Goal: Find specific page/section: Find specific page/section

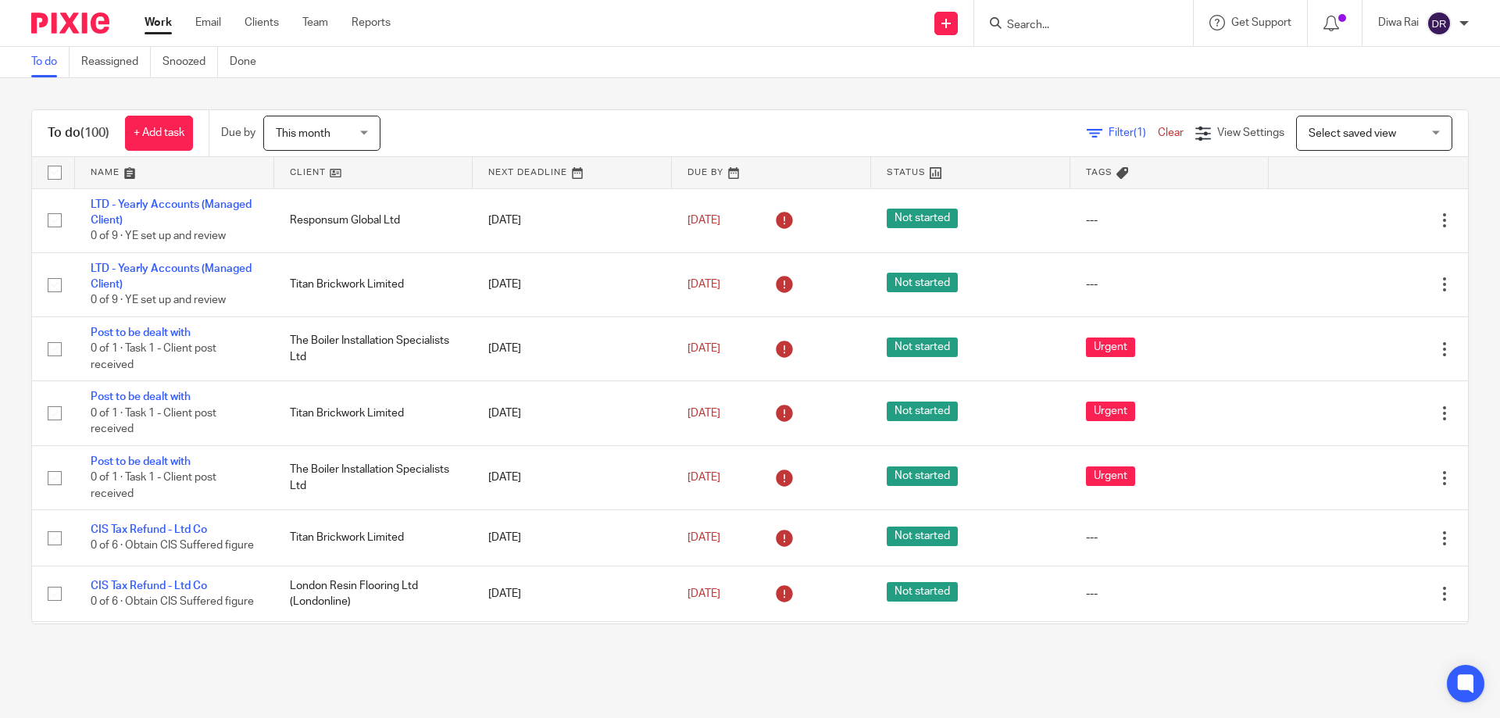
click at [1119, 27] on input "Search" at bounding box center [1076, 26] width 141 height 14
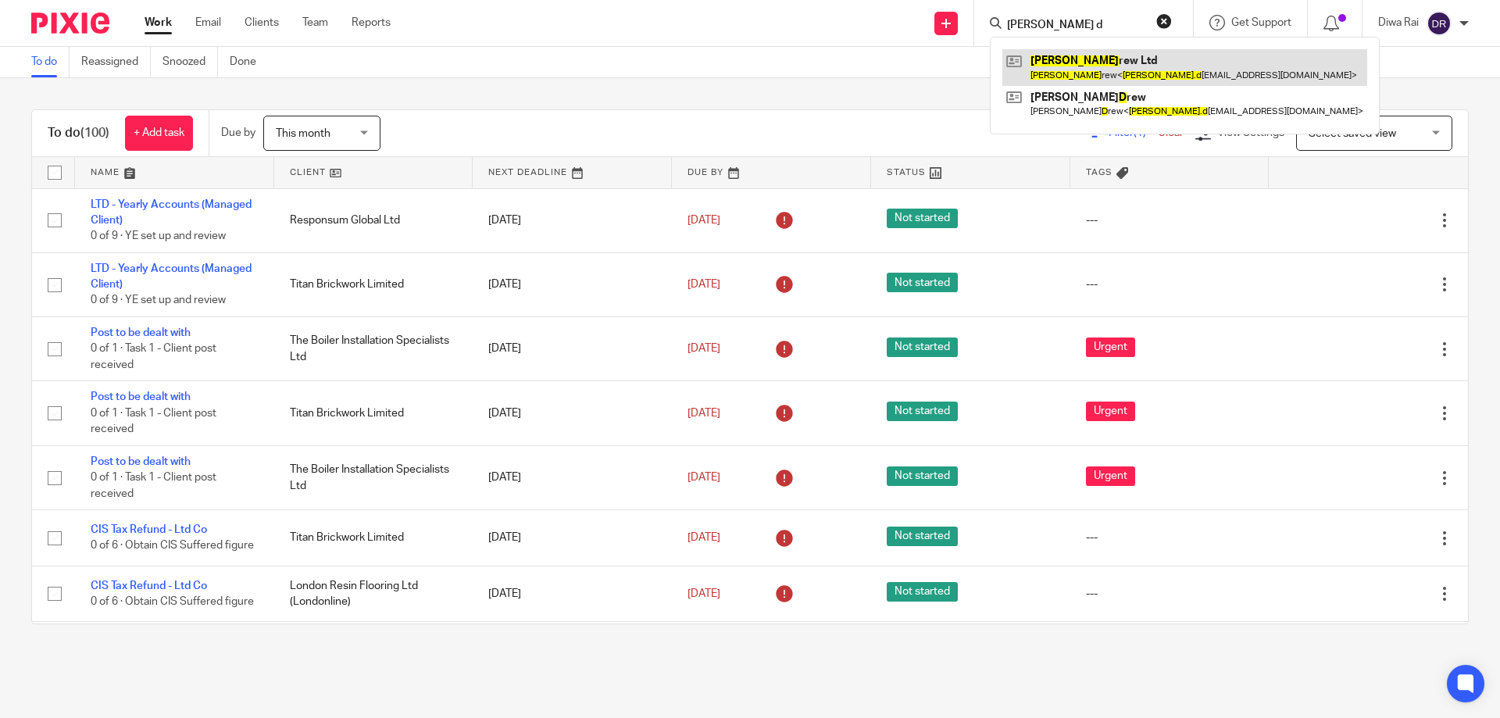
type input "bob d"
click at [1095, 60] on link at bounding box center [1185, 67] width 365 height 36
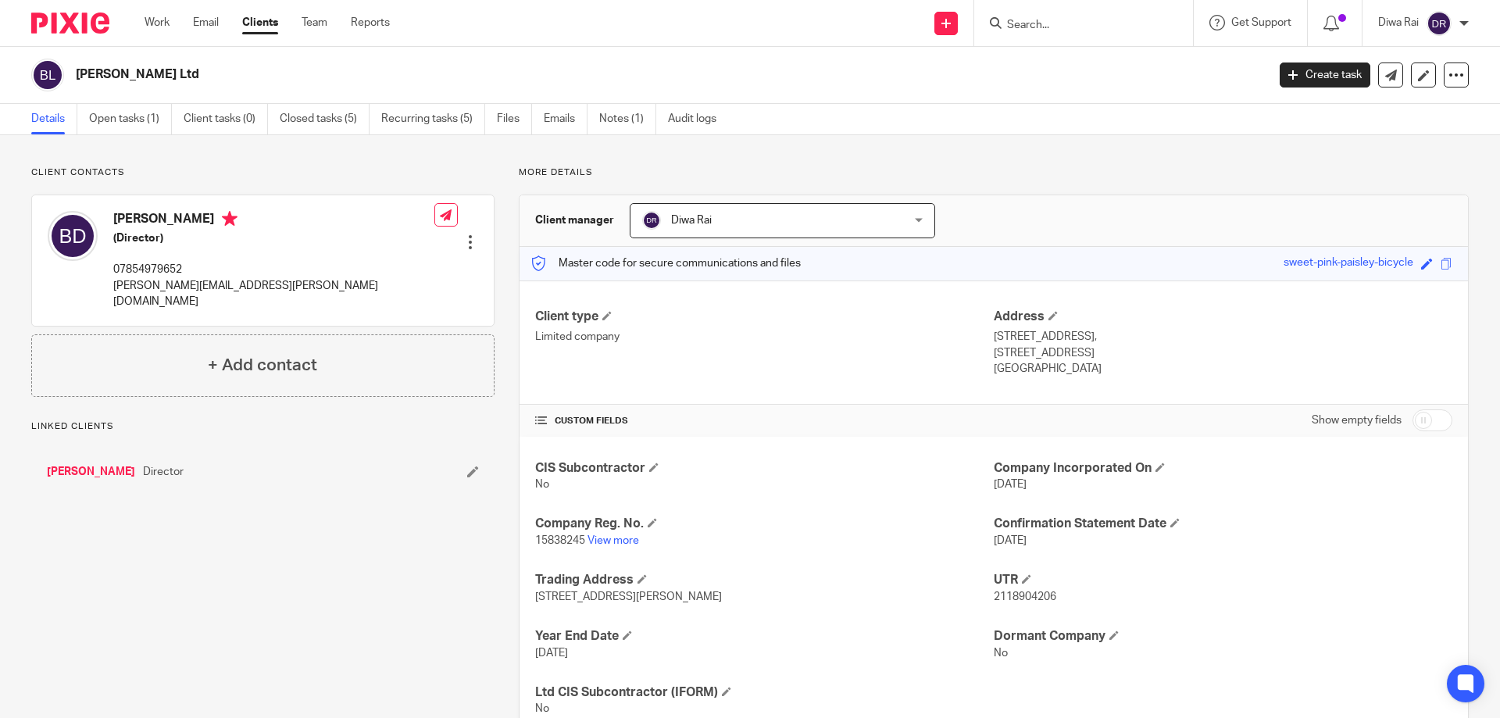
click at [86, 464] on link "[PERSON_NAME]" at bounding box center [91, 472] width 88 height 16
